Goal: Use online tool/utility: Utilize a website feature to perform a specific function

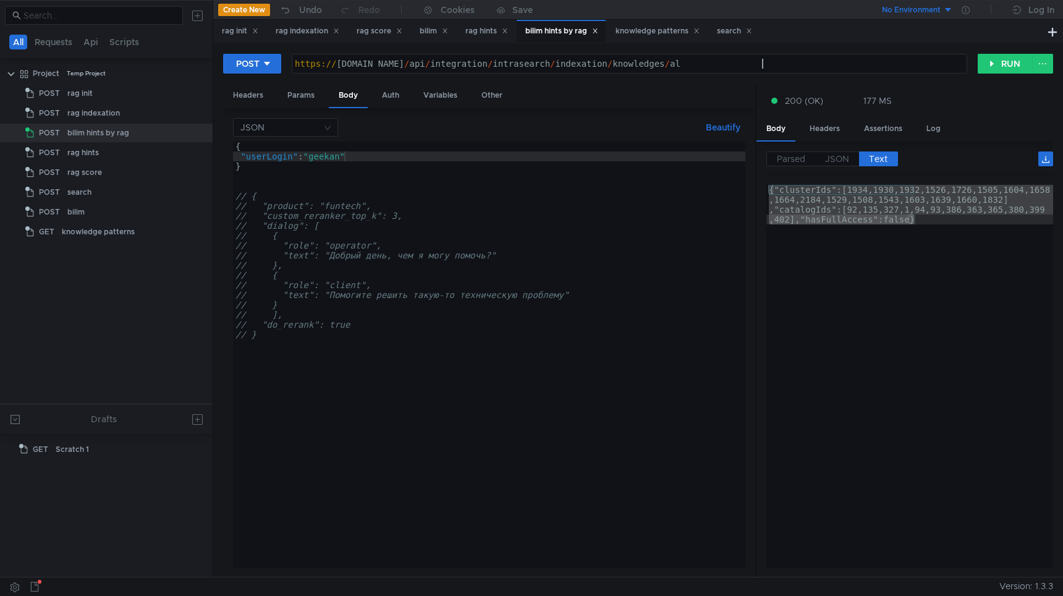
scroll to position [0, 33]
type textarea "https://test-api.bilim.yandex-team.ru/api/integration/intrasearch/indexation/kn…"
click at [998, 70] on button "RUN" at bounding box center [1005, 64] width 55 height 20
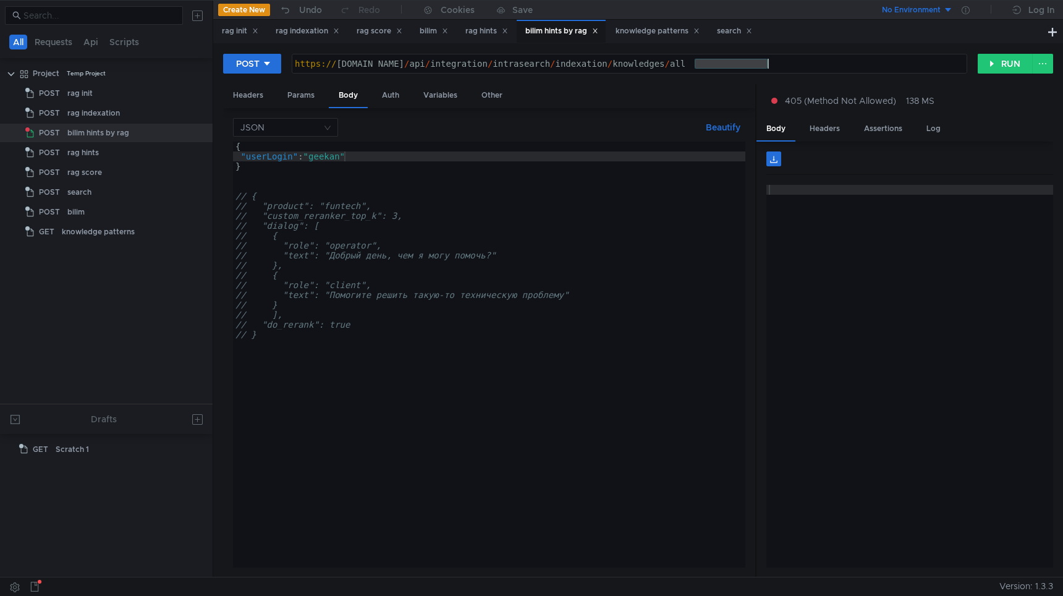
drag, startPoint x: 693, startPoint y: 66, endPoint x: 814, endPoint y: 66, distance: 121.2
click at [814, 66] on div "https:// test-api.bilim.yandex-team.ru / api / integration / intrasearch / inde…" at bounding box center [629, 74] width 674 height 30
click at [989, 60] on button "RUN" at bounding box center [1005, 64] width 55 height 20
click at [835, 131] on div "Headers" at bounding box center [825, 128] width 50 height 23
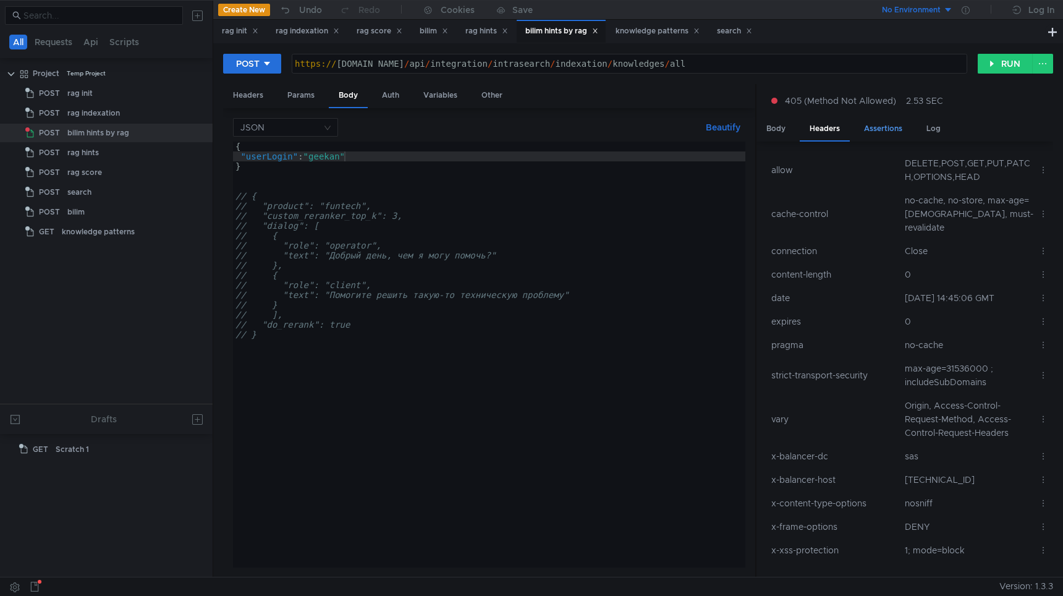
click at [891, 131] on div "Assertions" at bounding box center [883, 128] width 58 height 23
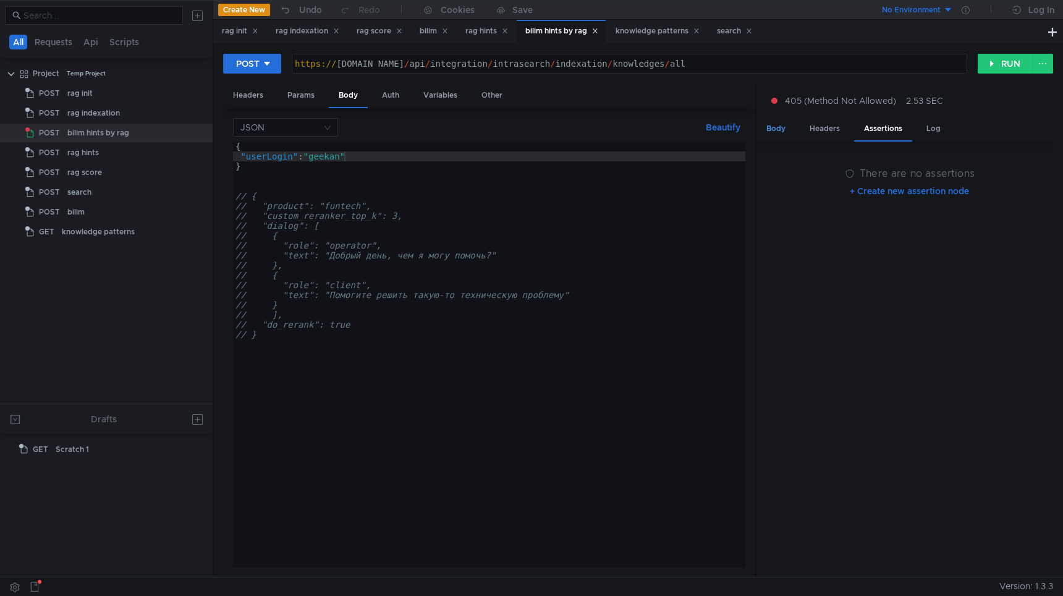
click at [772, 131] on div "Body" at bounding box center [776, 128] width 39 height 23
click at [257, 64] on div "POST" at bounding box center [247, 64] width 23 height 14
click at [255, 86] on li "GET" at bounding box center [252, 90] width 58 height 20
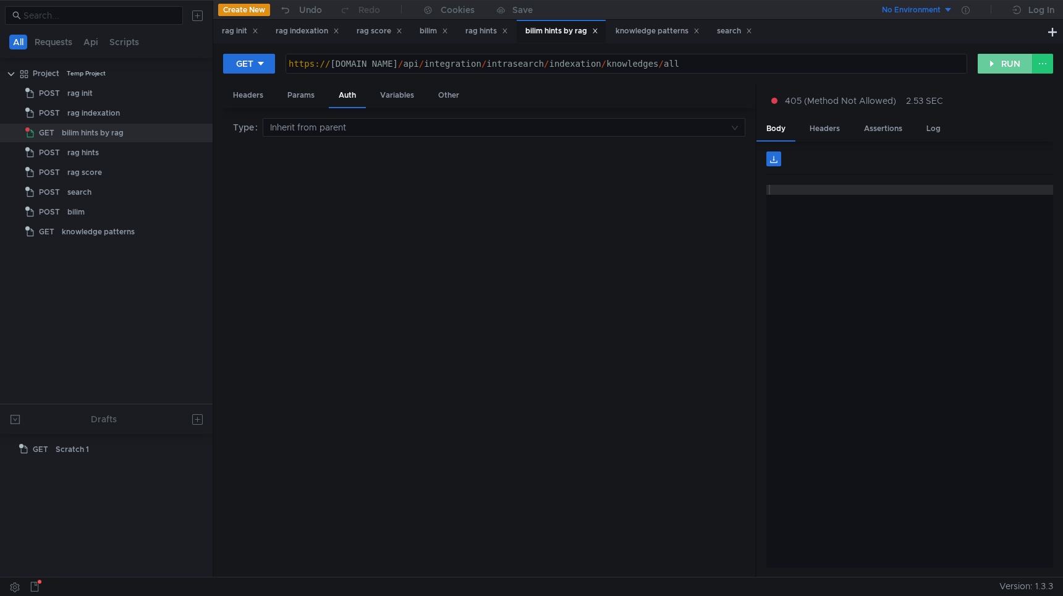
click at [982, 67] on button "RUN" at bounding box center [1005, 64] width 55 height 20
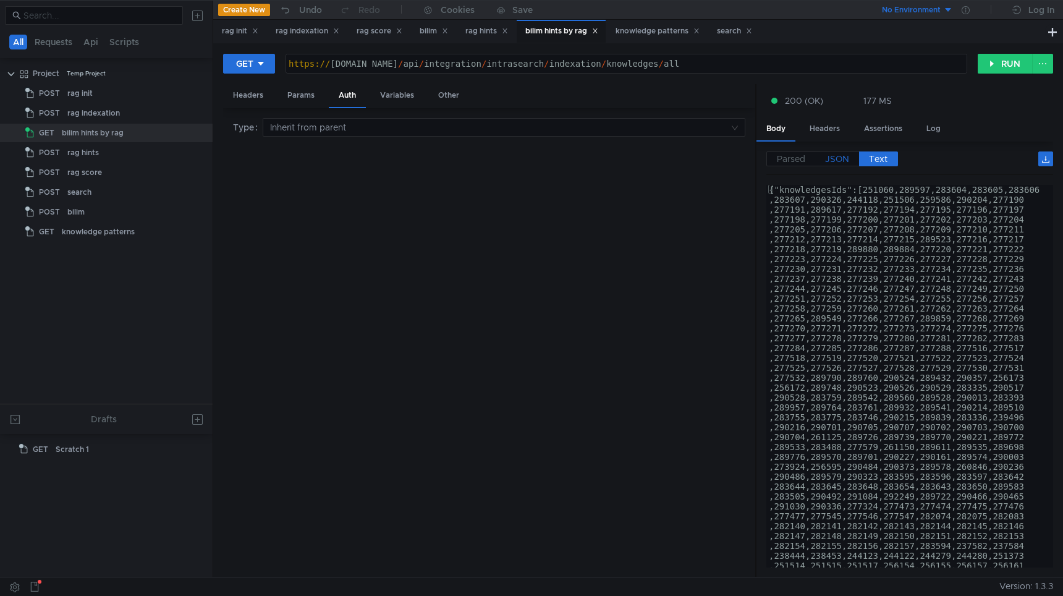
click at [835, 157] on span "JSON" at bounding box center [837, 158] width 24 height 11
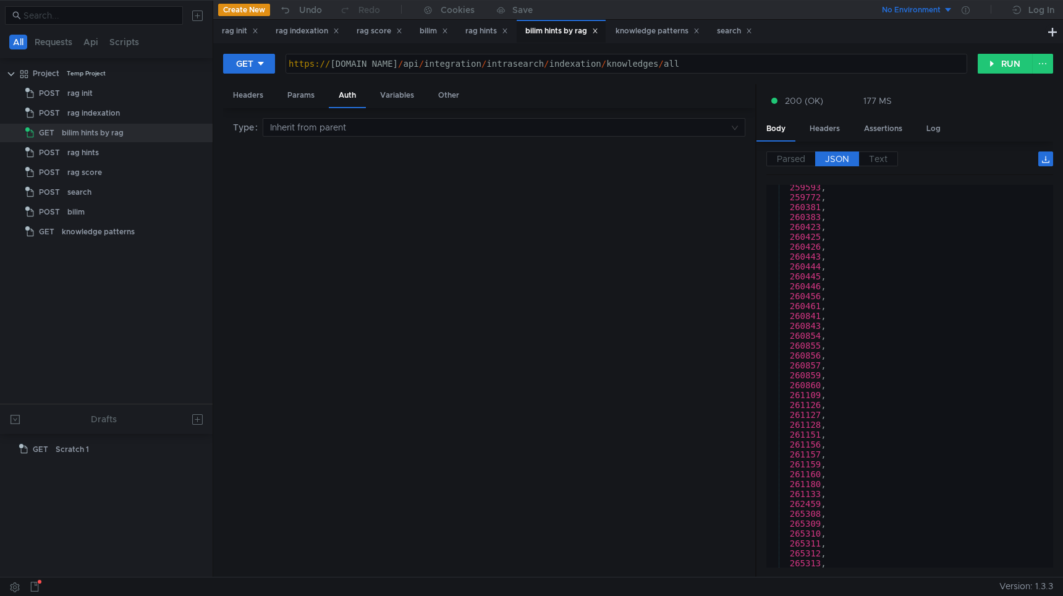
scroll to position [369, 0]
click at [872, 155] on span "Text" at bounding box center [878, 158] width 19 height 11
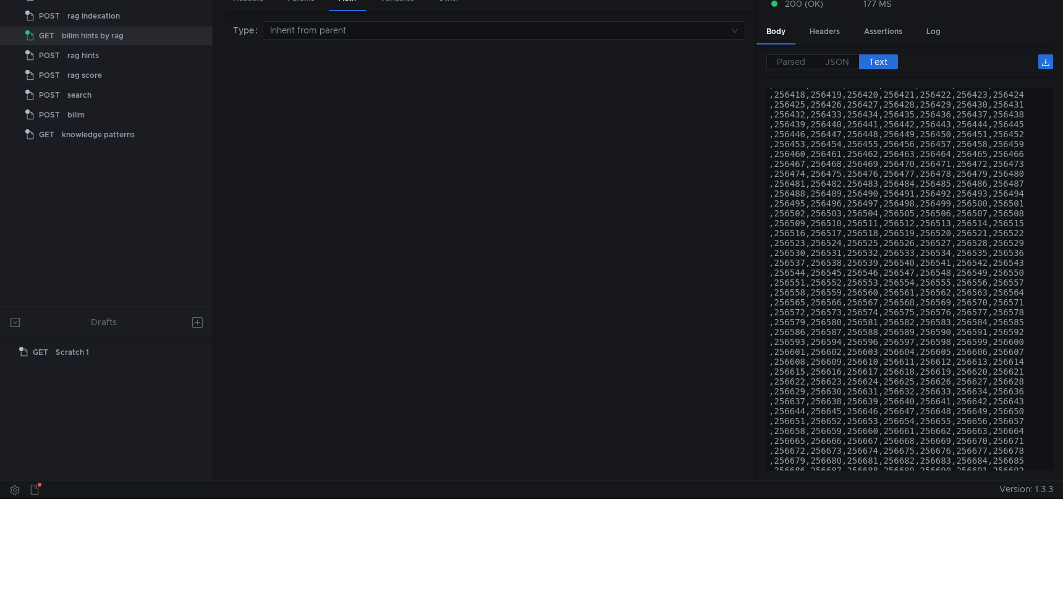
scroll to position [14641, 0]
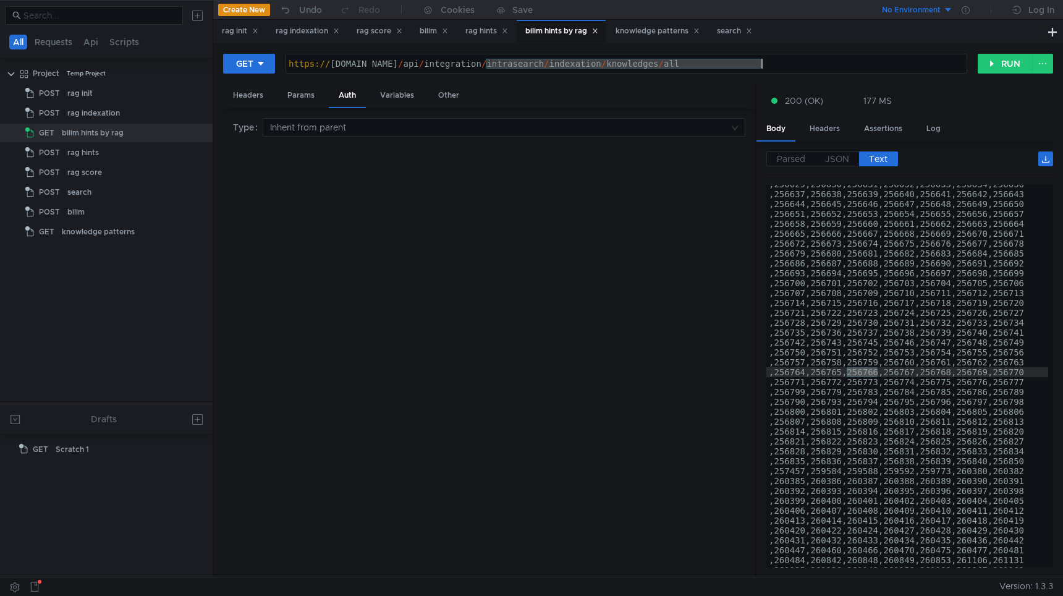
drag, startPoint x: 485, startPoint y: 64, endPoint x: 867, endPoint y: 70, distance: 382.1
click at [867, 70] on div "https:// test-api.bilim.yandex-team.ru / api / integration / intrasearch / inde…" at bounding box center [626, 74] width 681 height 30
type textarea "{"knowledgesIds":[251060,289597,283604,283605,283606,283607,290326,244118,25150…"
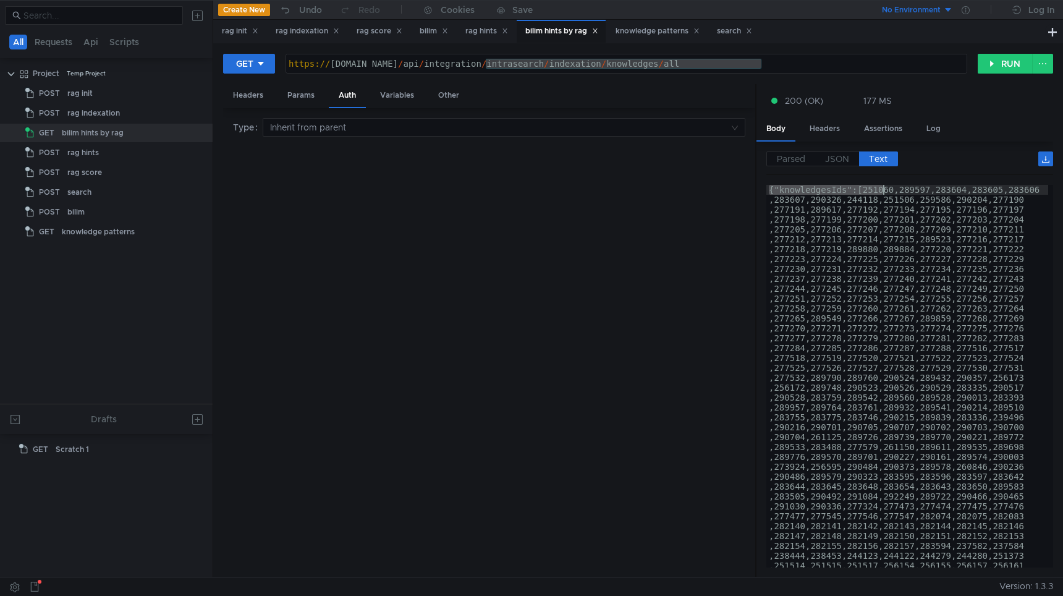
drag, startPoint x: 772, startPoint y: 192, endPoint x: 883, endPoint y: 192, distance: 111.3
click at [849, 158] on label "JSON" at bounding box center [837, 158] width 44 height 15
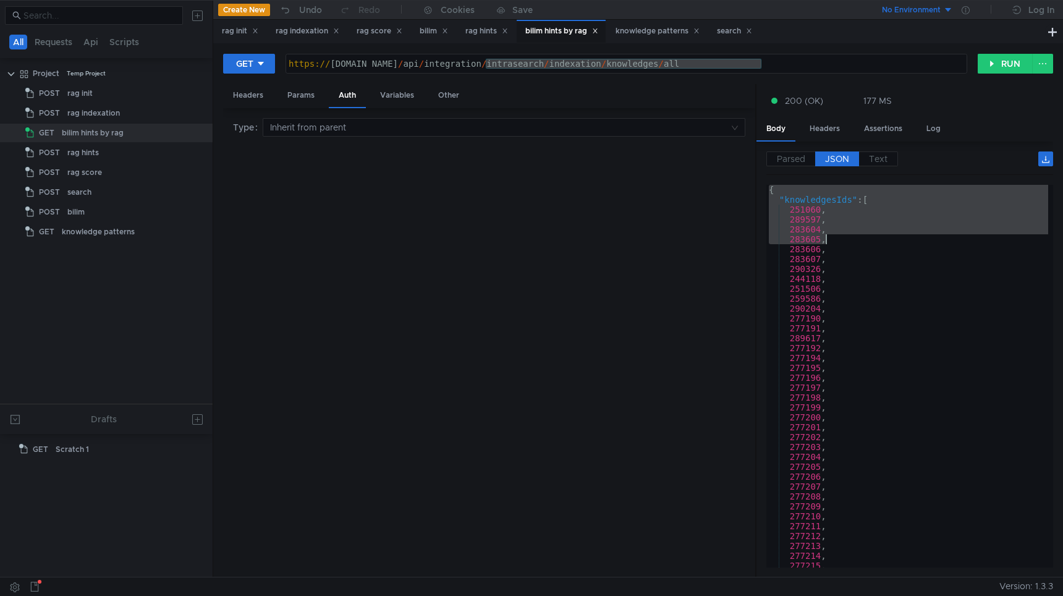
drag, startPoint x: 769, startPoint y: 188, endPoint x: 875, endPoint y: 240, distance: 118.6
click at [875, 240] on div "{ "knowledgesIds" : [ 251060 , 289597 , 283604 , 283605 , 283606 , 283607 , 290…" at bounding box center [908, 386] width 282 height 402
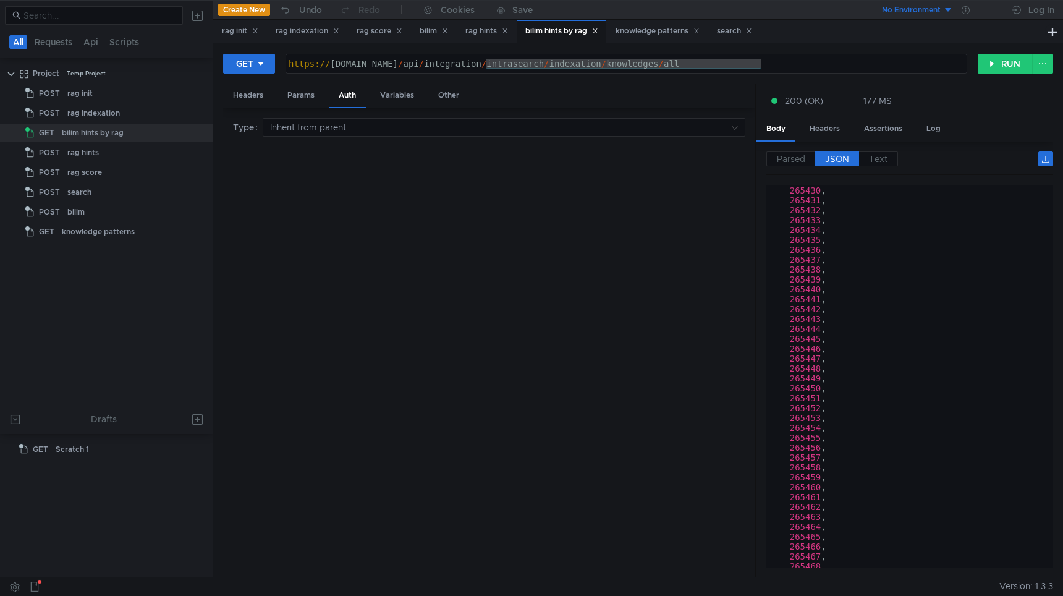
scroll to position [19875, 0]
drag, startPoint x: 835, startPoint y: 543, endPoint x: 836, endPoint y: 520, distance: 23.5
click at [836, 520] on div "283737 , 283723 , 283724 , 283739 , 283740 , 283741 , 283742 , 283764 , 283748 …" at bounding box center [908, 383] width 282 height 402
type textarea "289413, 289412,"
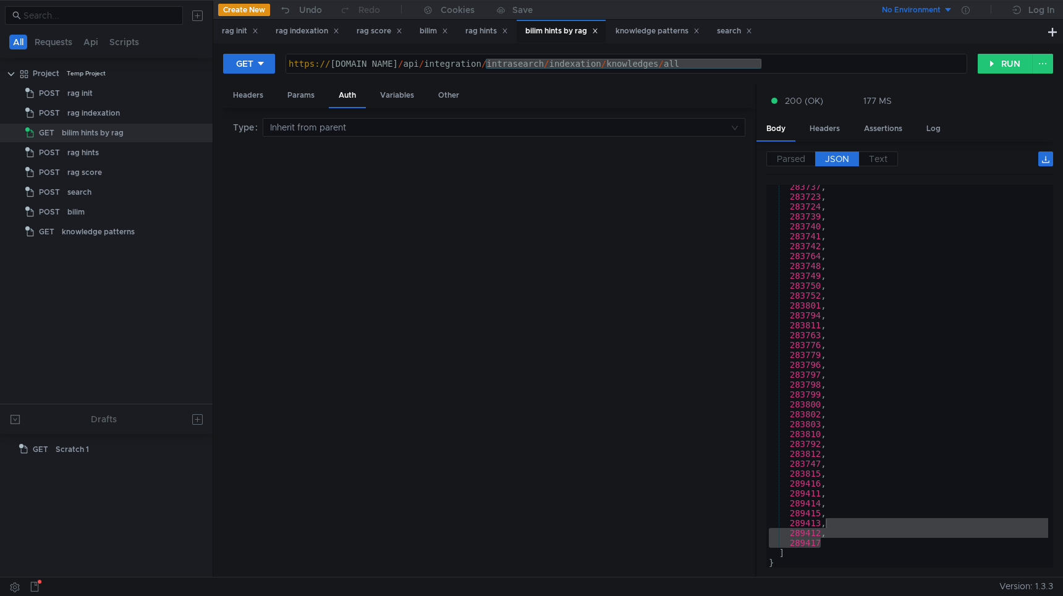
click at [710, 59] on div "https:// [DOMAIN_NAME] / api / integration / intrasearch / indexation / knowled…" at bounding box center [626, 74] width 681 height 30
click at [755, 64] on div "https:// [DOMAIN_NAME] / api / integration / intrasearch / indexation / knowled…" at bounding box center [626, 74] width 681 height 30
type textarea "[URL][DOMAIN_NAME]"
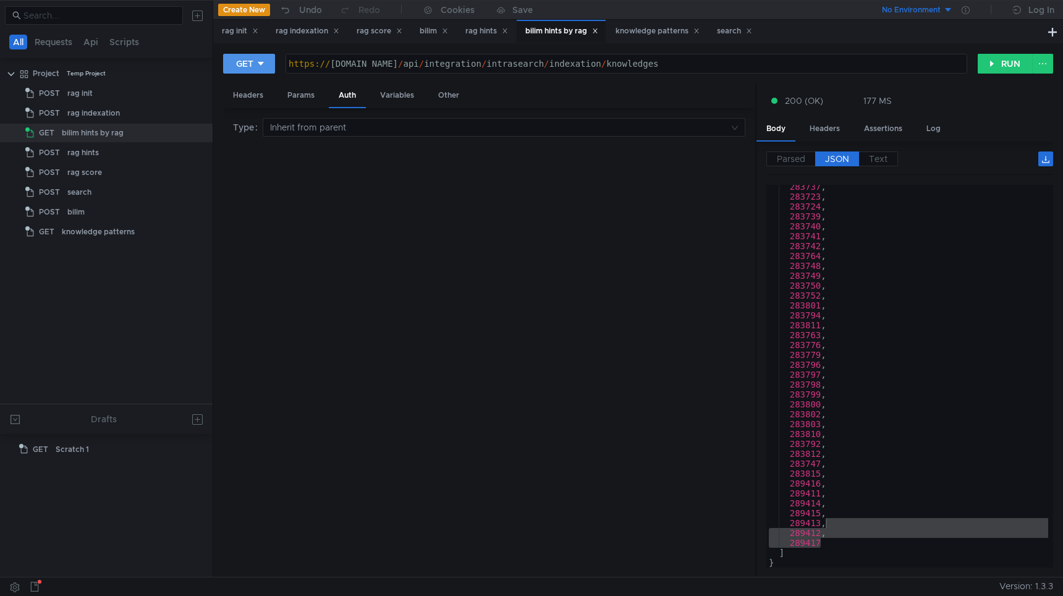
click at [258, 60] on icon at bounding box center [261, 63] width 9 height 9
click at [244, 105] on li "POST" at bounding box center [250, 110] width 54 height 20
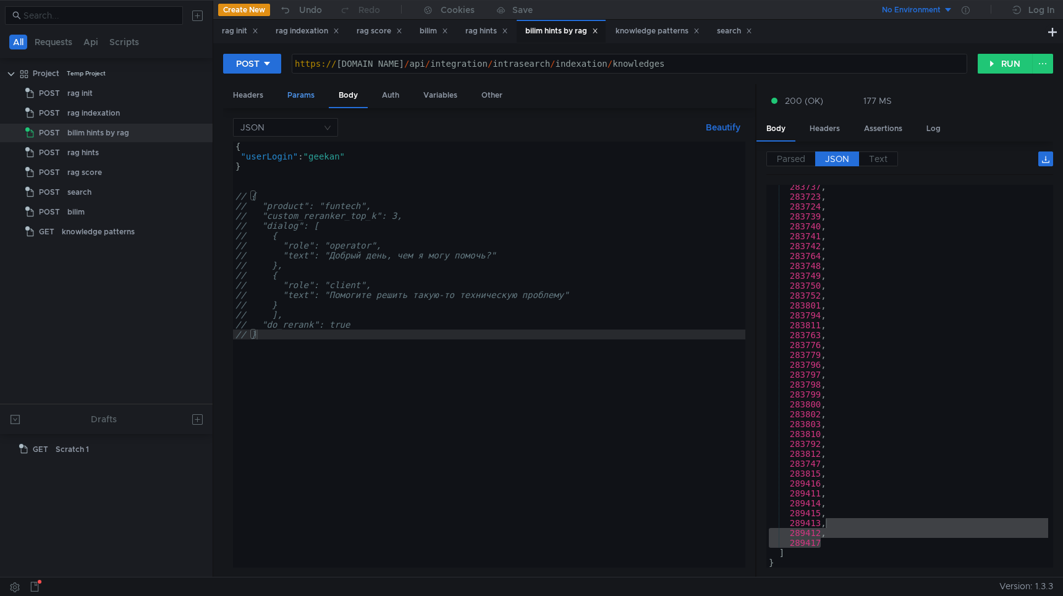
click at [297, 95] on div "Params" at bounding box center [301, 95] width 47 height 23
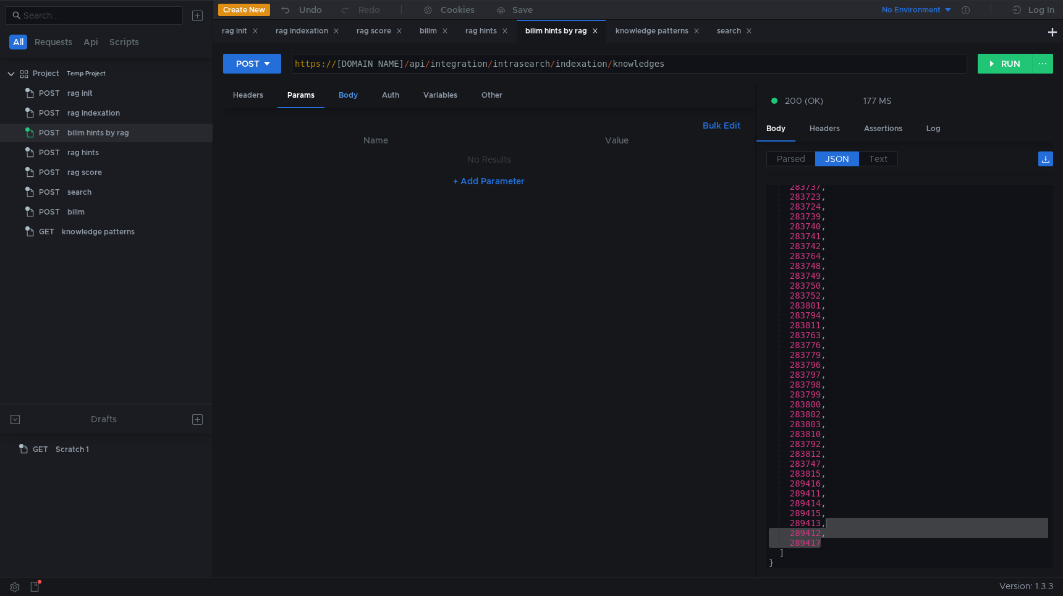
click at [342, 100] on div "Body" at bounding box center [348, 95] width 39 height 23
click at [263, 169] on div "{ "userLogin" : "geekan" } // { // "product": "funtech", // "custom_reranker_to…" at bounding box center [489, 365] width 513 height 446
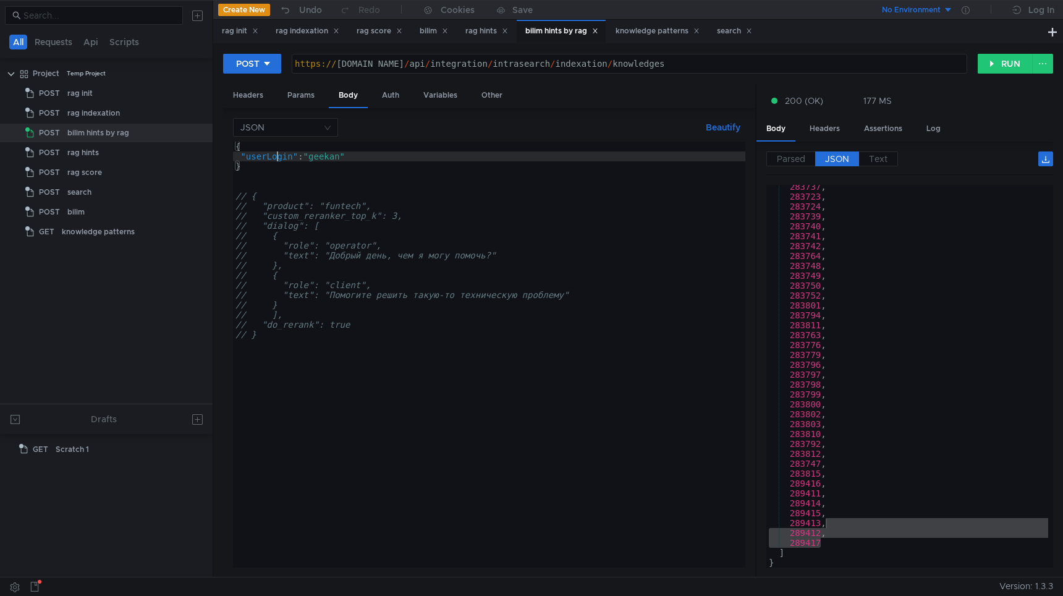
click at [275, 157] on div "{ "userLogin" : "geekan" } // { // "product": "funtech", // "custom_reranker_to…" at bounding box center [489, 365] width 513 height 446
type textarea ""knowledgeIds": []"
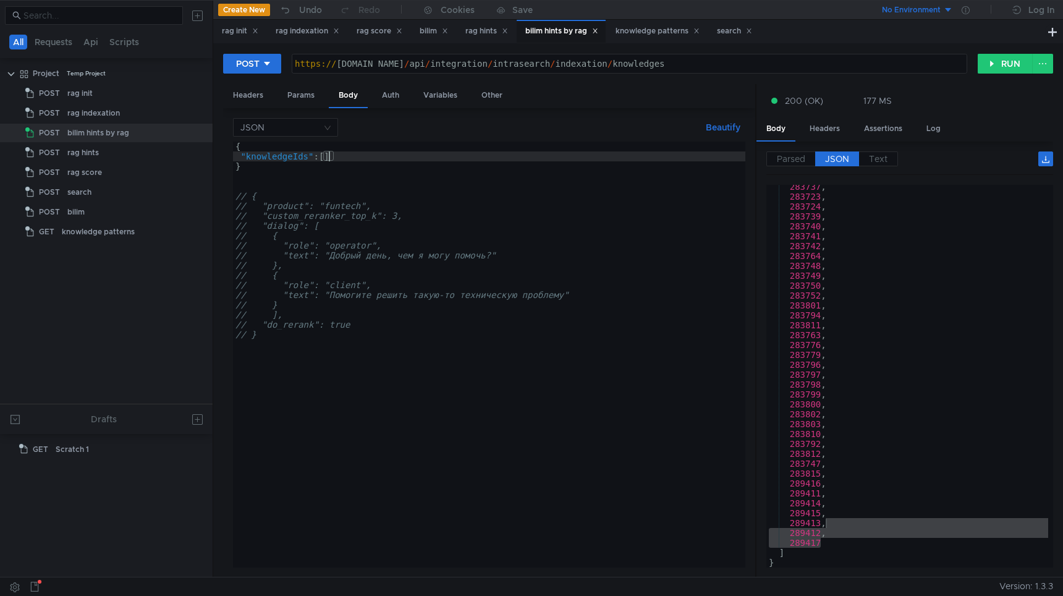
paste textarea "292279"
type textarea ""knowledgeIds": [292279]"
click at [1011, 66] on button "RUN" at bounding box center [1005, 64] width 55 height 20
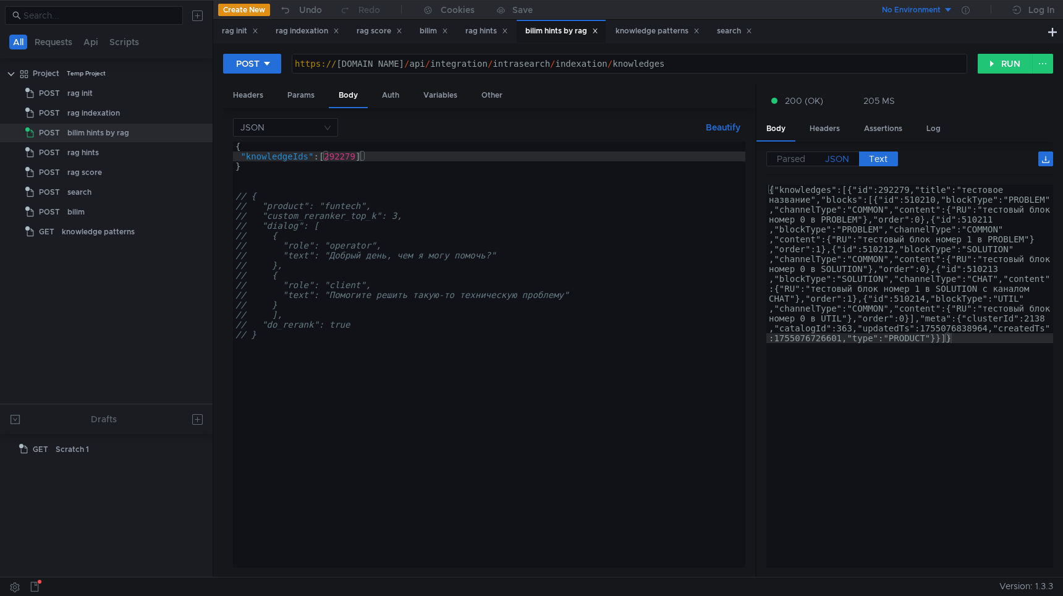
click at [833, 161] on span "JSON" at bounding box center [837, 158] width 24 height 11
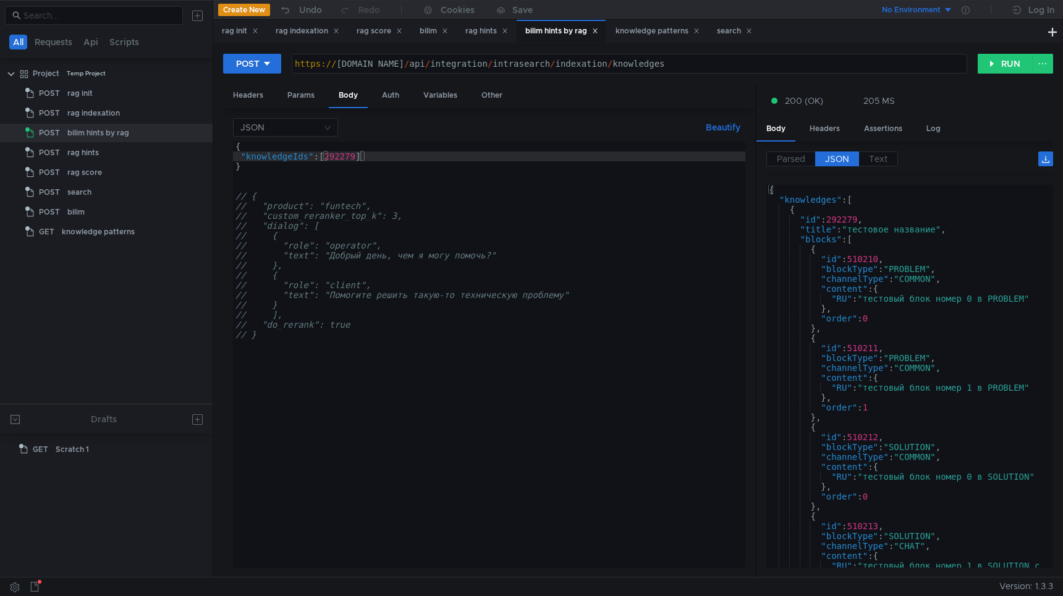
click at [860, 253] on div "{ "knowledges" : [ { "id" : 292279 , "title" : "тестовое название" , "blocks" :…" at bounding box center [908, 388] width 282 height 407
type textarea "] }"
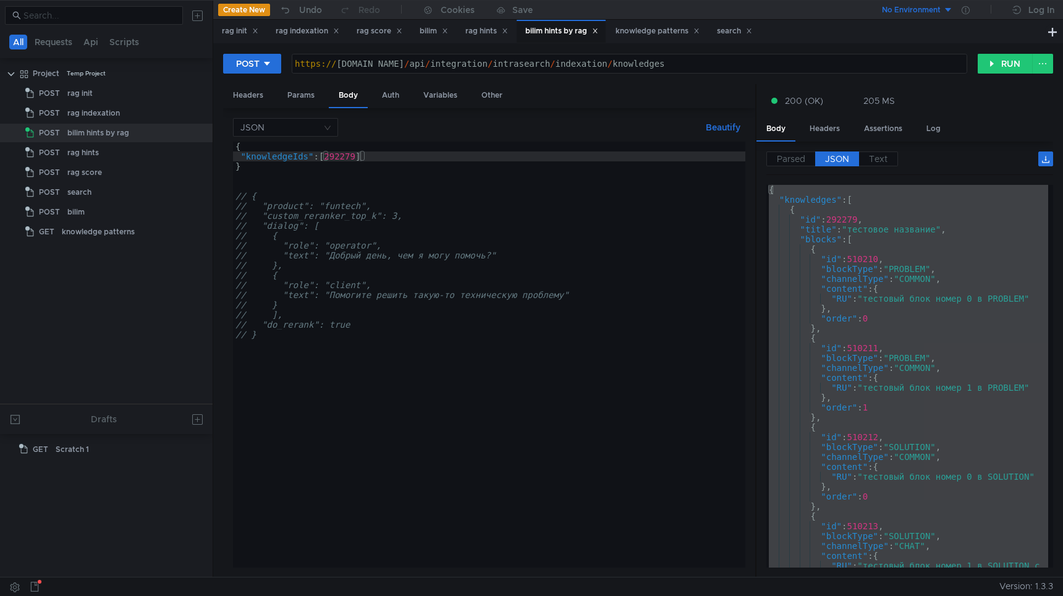
scroll to position [0, 6]
